Goal: Information Seeking & Learning: Learn about a topic

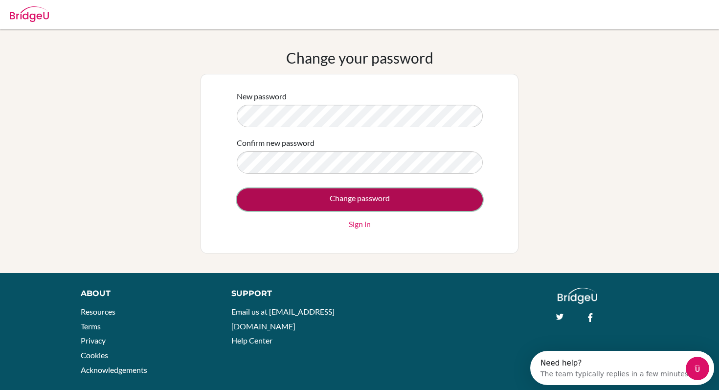
click at [273, 200] on input "Change password" at bounding box center [360, 199] width 246 height 23
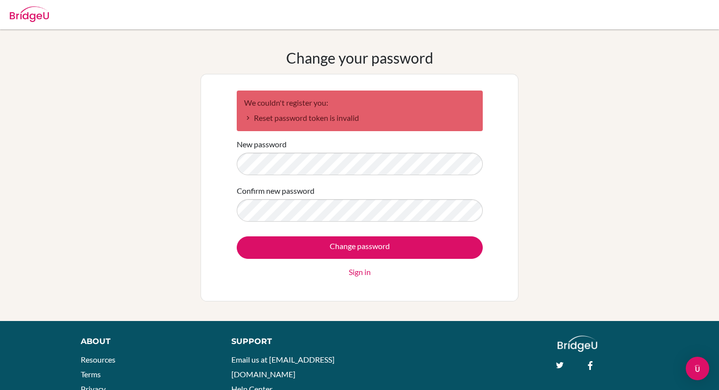
click at [362, 276] on link "Sign in" at bounding box center [360, 272] width 22 height 12
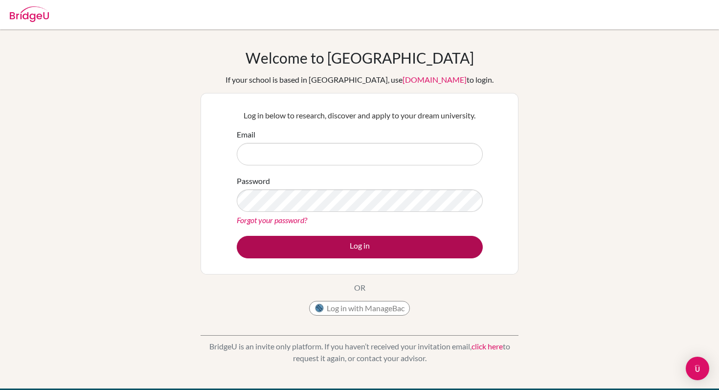
type input "hrizvanova@tisa.az"
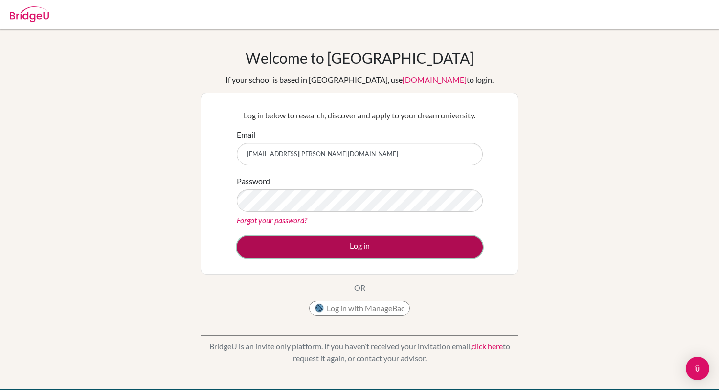
click at [308, 243] on button "Log in" at bounding box center [360, 247] width 246 height 23
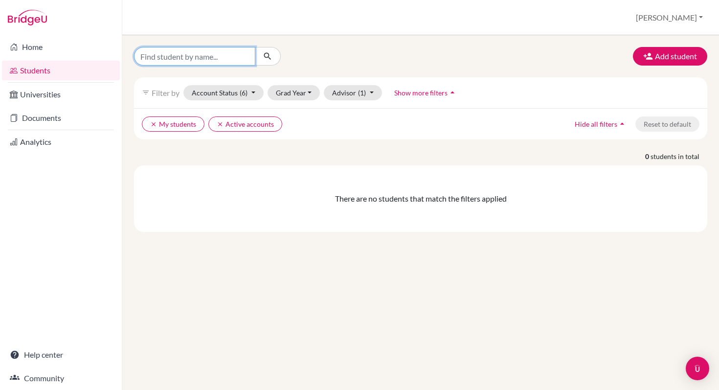
click at [173, 55] on input "Find student by name..." at bounding box center [194, 56] width 121 height 19
type input "[PERSON_NAME]"
click button "submit" at bounding box center [268, 56] width 26 height 19
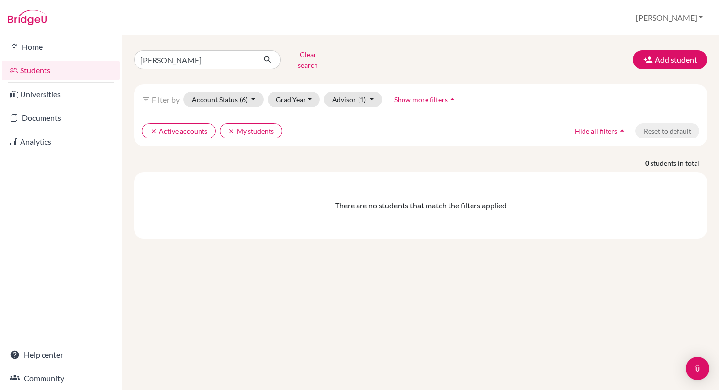
click at [425, 95] on span "Show more filters" at bounding box center [420, 99] width 53 height 8
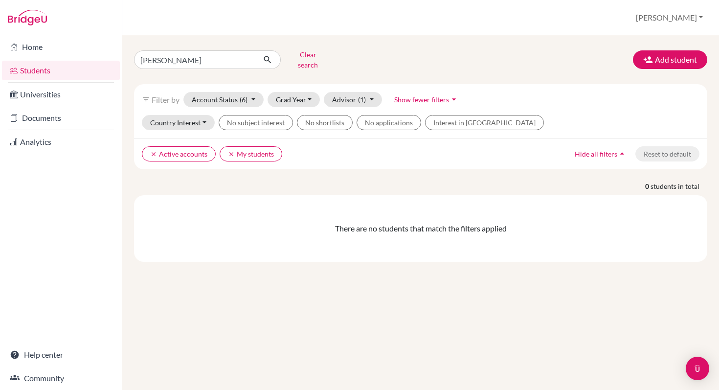
click at [425, 95] on span "Show fewer filters" at bounding box center [421, 99] width 55 height 8
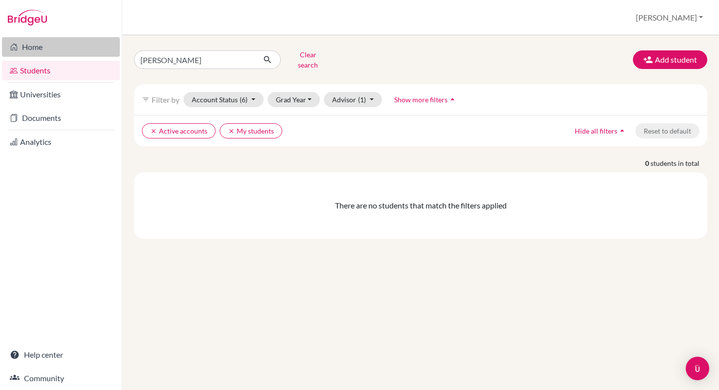
click at [36, 47] on link "Home" at bounding box center [61, 47] width 118 height 20
click at [308, 56] on button "Clear search" at bounding box center [308, 59] width 54 height 25
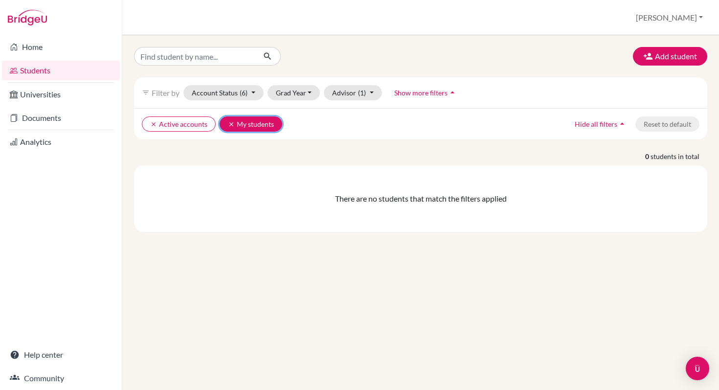
click at [228, 122] on icon "clear" at bounding box center [231, 124] width 7 height 7
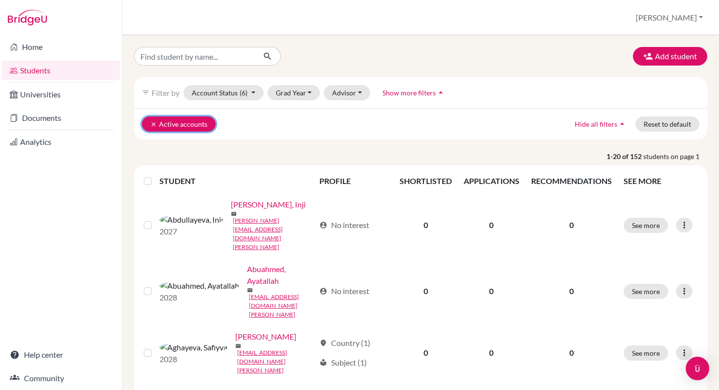
click at [150, 124] on icon "clear" at bounding box center [153, 124] width 7 height 7
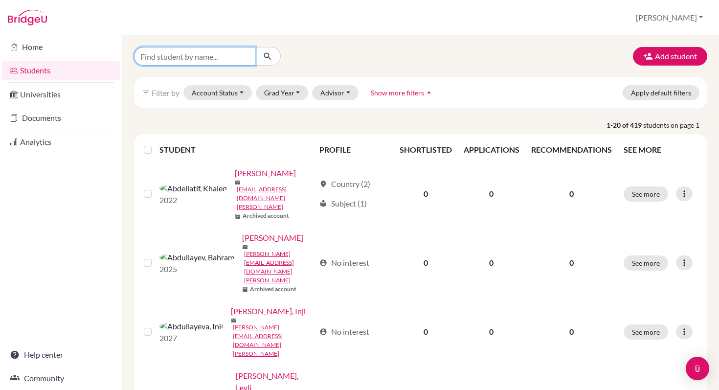
click at [183, 53] on input "Find student by name..." at bounding box center [194, 56] width 121 height 19
type input "[PERSON_NAME]"
click button "submit" at bounding box center [268, 56] width 26 height 19
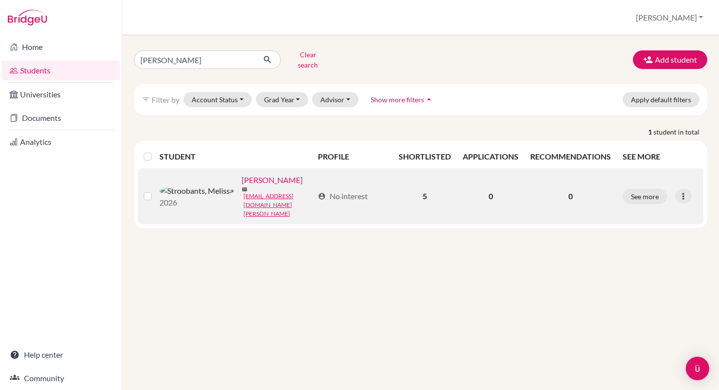
click at [242, 175] on link "[PERSON_NAME]" at bounding box center [272, 180] width 61 height 12
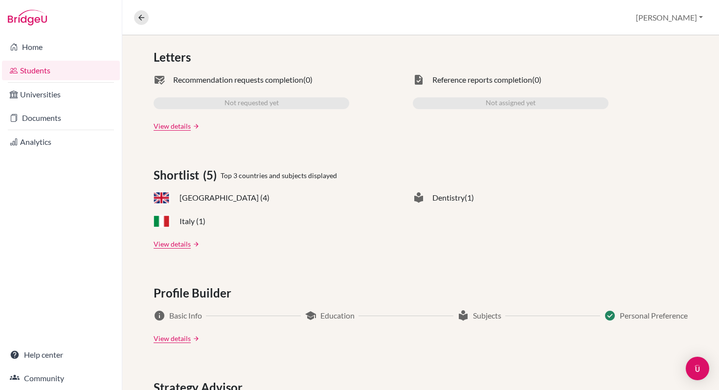
scroll to position [304, 0]
click at [175, 245] on link "View details" at bounding box center [172, 243] width 37 height 10
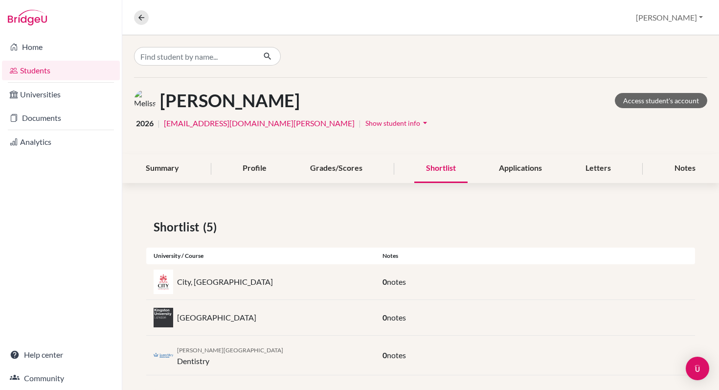
scroll to position [80, 0]
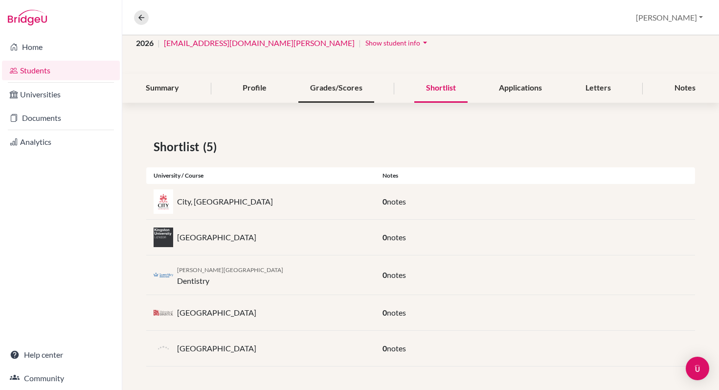
click at [321, 85] on div "Grades/Scores" at bounding box center [337, 88] width 76 height 29
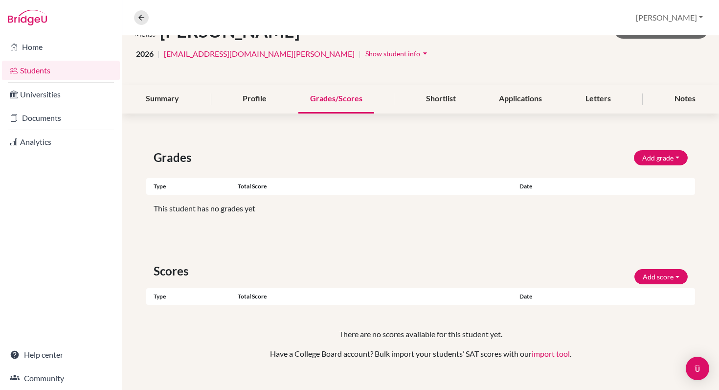
scroll to position [55, 0]
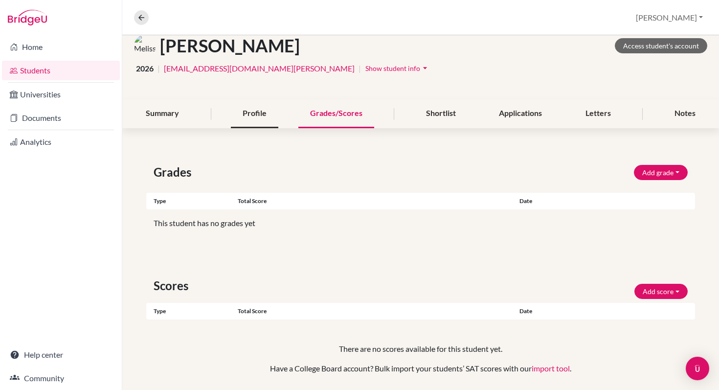
click at [255, 119] on div "Profile" at bounding box center [254, 113] width 47 height 29
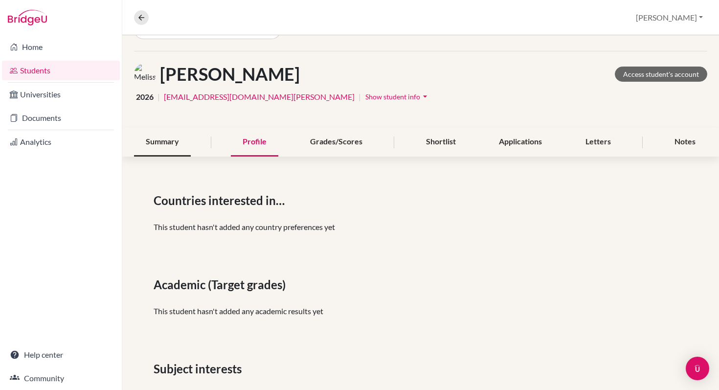
scroll to position [16, 0]
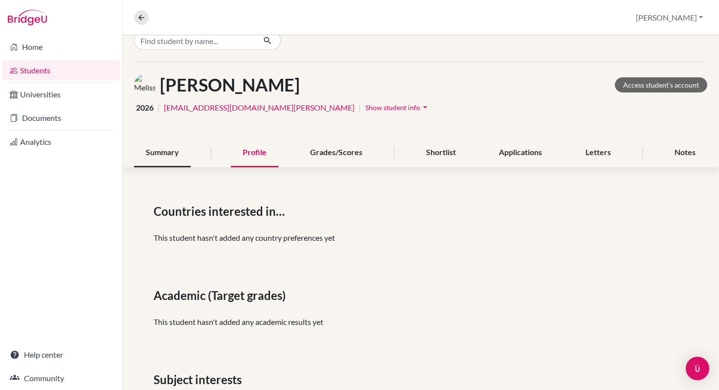
click at [168, 156] on div "Summary" at bounding box center [162, 152] width 57 height 29
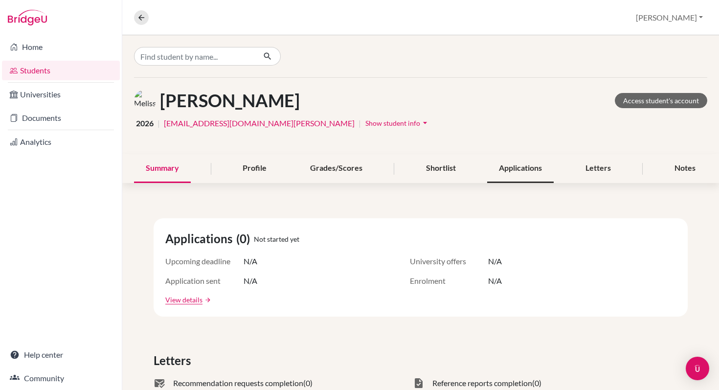
click at [523, 171] on div "Applications" at bounding box center [520, 168] width 67 height 29
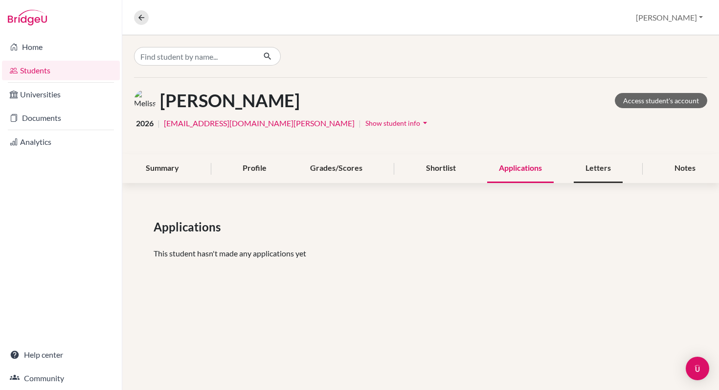
click at [600, 177] on div "Letters" at bounding box center [598, 168] width 49 height 29
click at [167, 167] on div "Summary" at bounding box center [162, 168] width 57 height 29
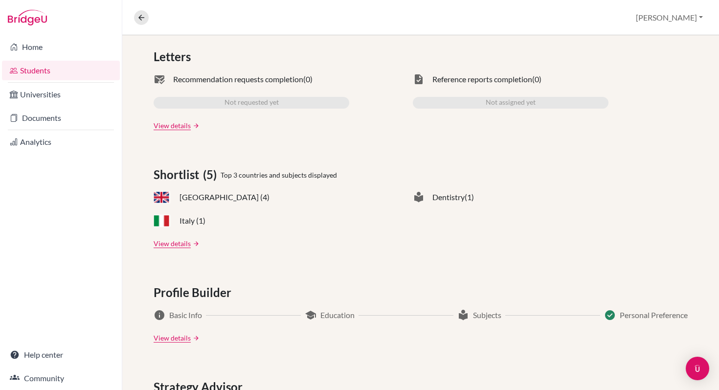
scroll to position [310, 0]
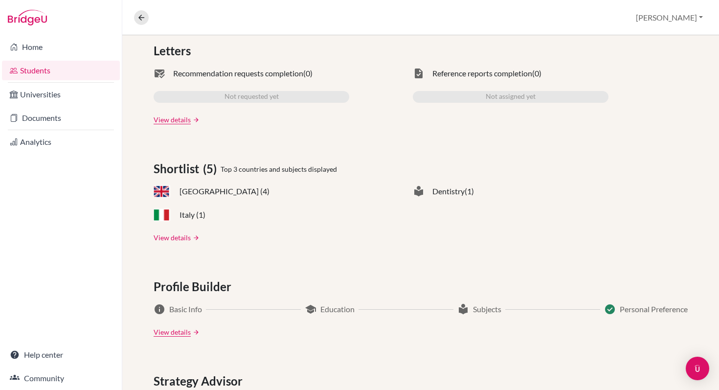
click at [189, 239] on link "View details" at bounding box center [172, 237] width 37 height 10
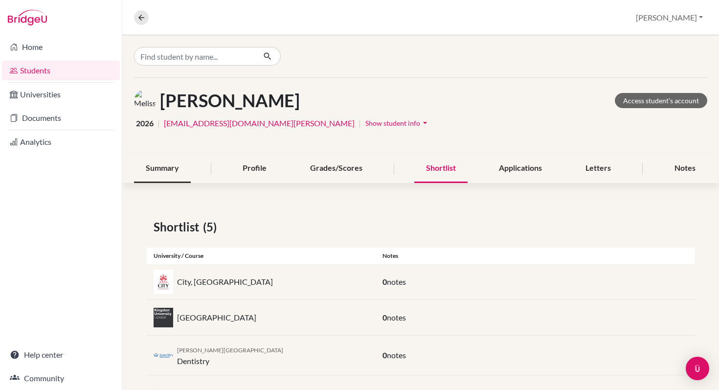
click at [165, 163] on div "Summary" at bounding box center [162, 168] width 57 height 29
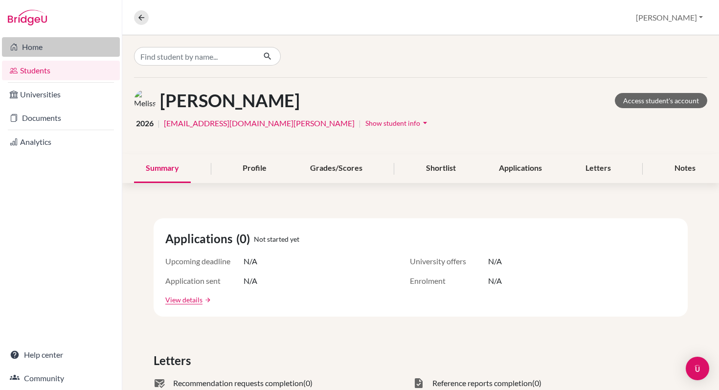
click at [34, 53] on link "Home" at bounding box center [61, 47] width 118 height 20
